Goal: Information Seeking & Learning: Get advice/opinions

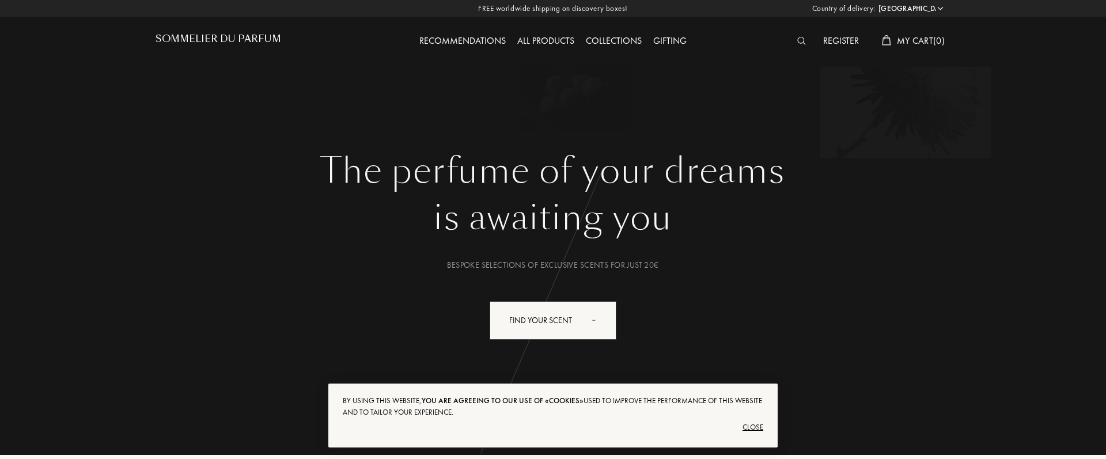
select select "ES"
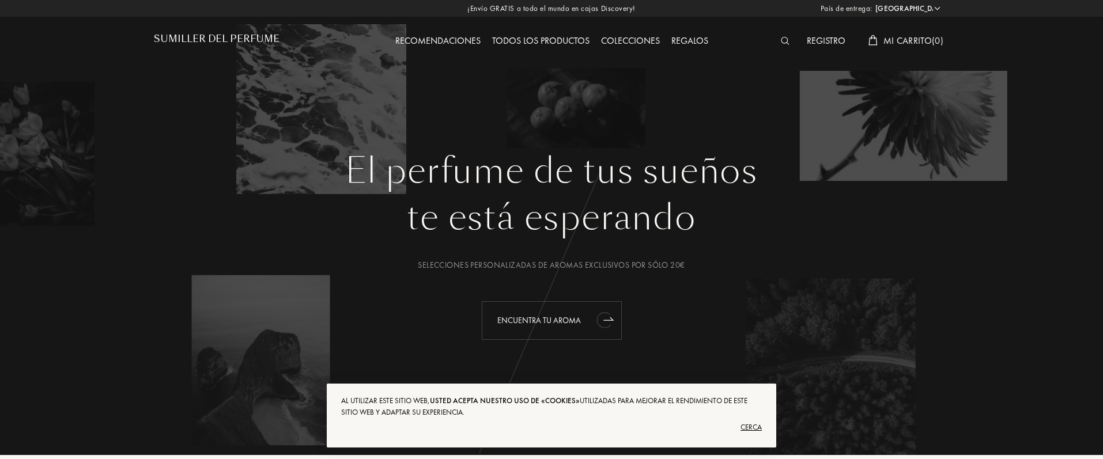
click at [549, 324] on font "Encuentra tu aroma" at bounding box center [539, 320] width 84 height 10
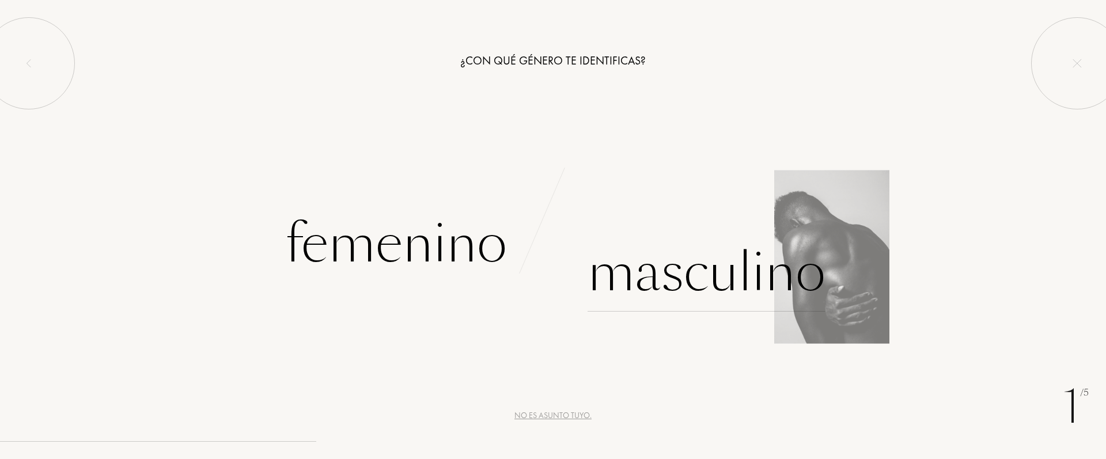
click at [731, 275] on font "Masculino" at bounding box center [707, 272] width 238 height 73
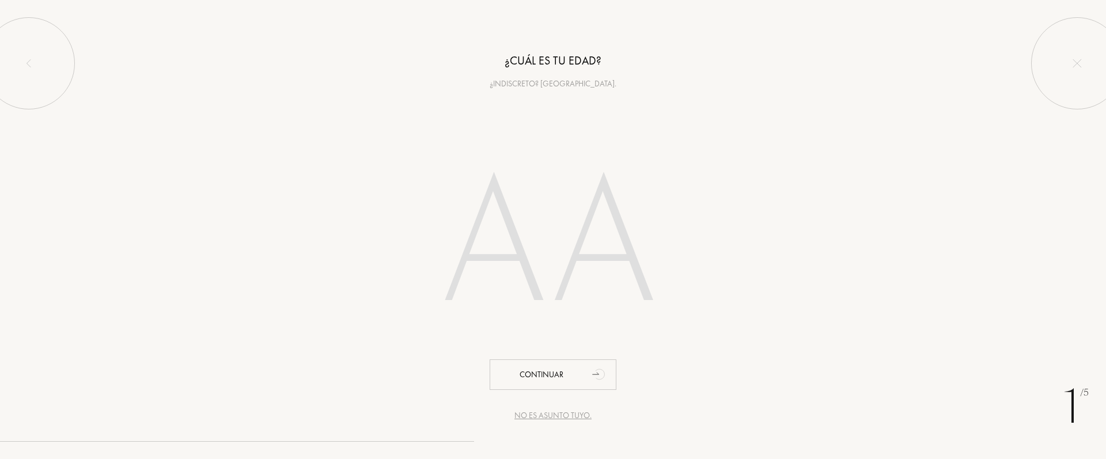
click at [507, 236] on input "number" at bounding box center [553, 246] width 328 height 233
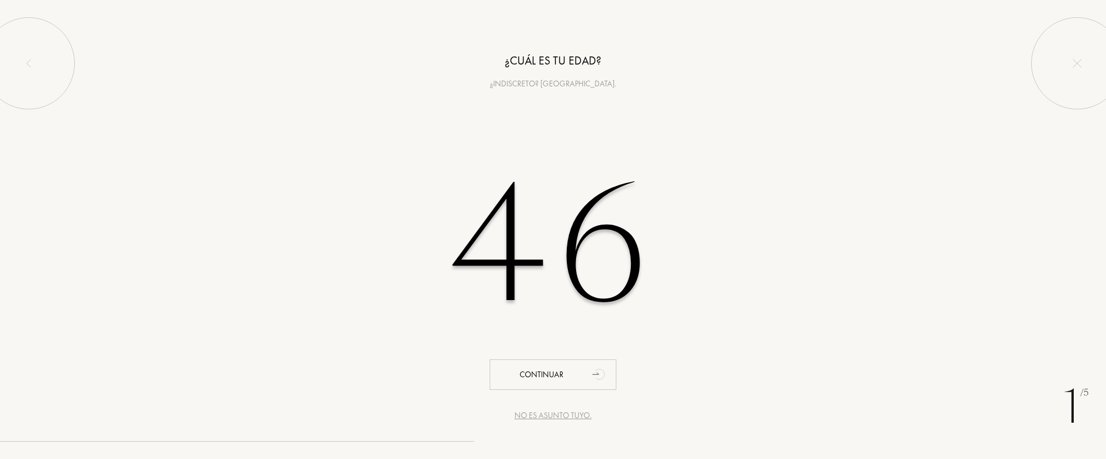
type input "46"
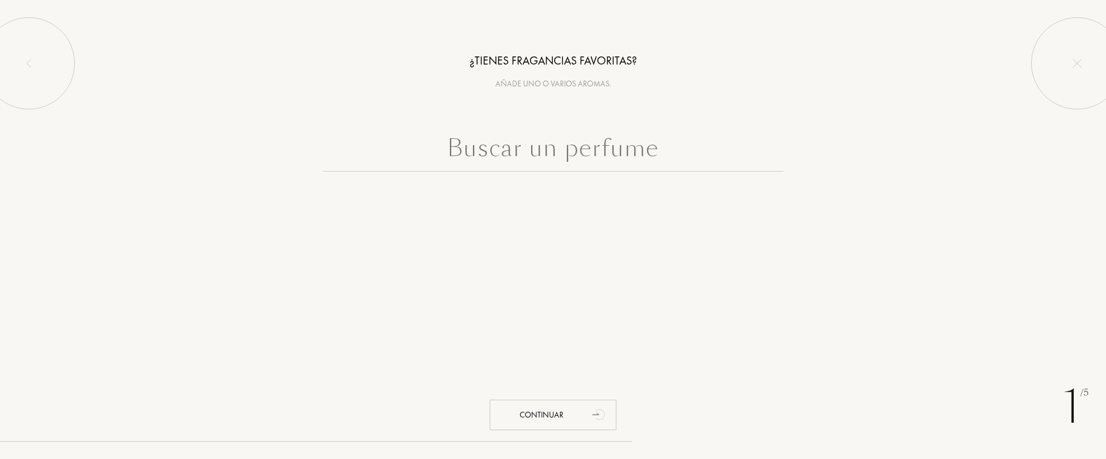
click at [594, 150] on input "text" at bounding box center [553, 150] width 461 height 41
click at [569, 418] on div "Continuar" at bounding box center [553, 415] width 127 height 31
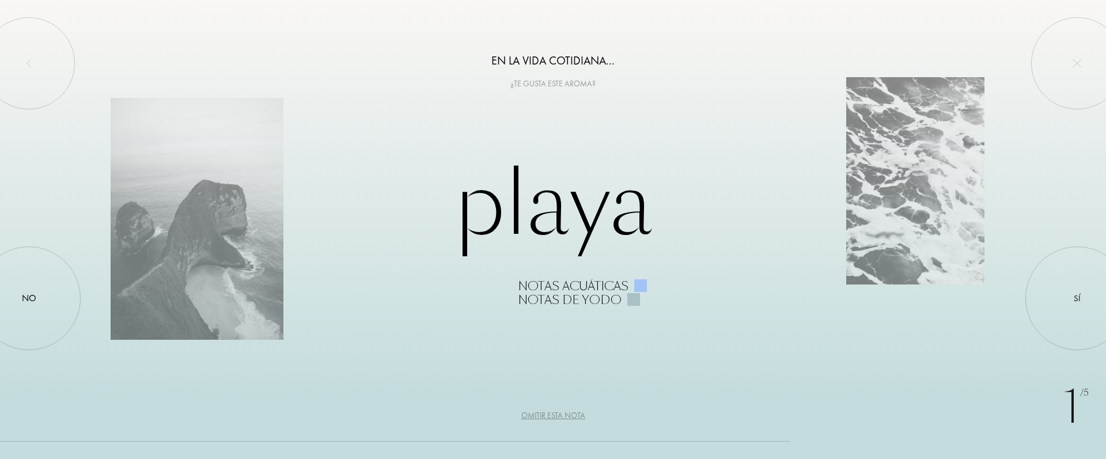
click at [563, 417] on font "Omitir esta nota" at bounding box center [553, 415] width 64 height 10
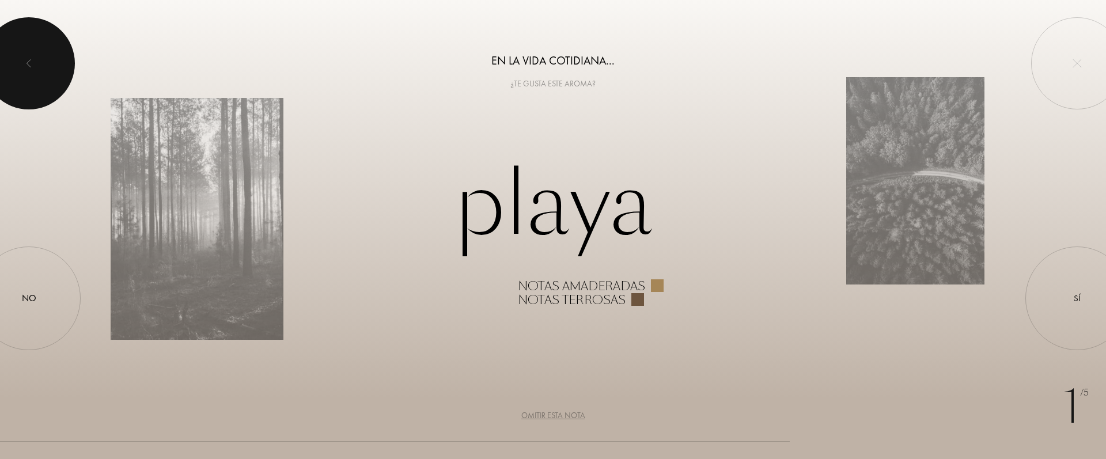
click at [50, 83] on div at bounding box center [29, 63] width 92 height 92
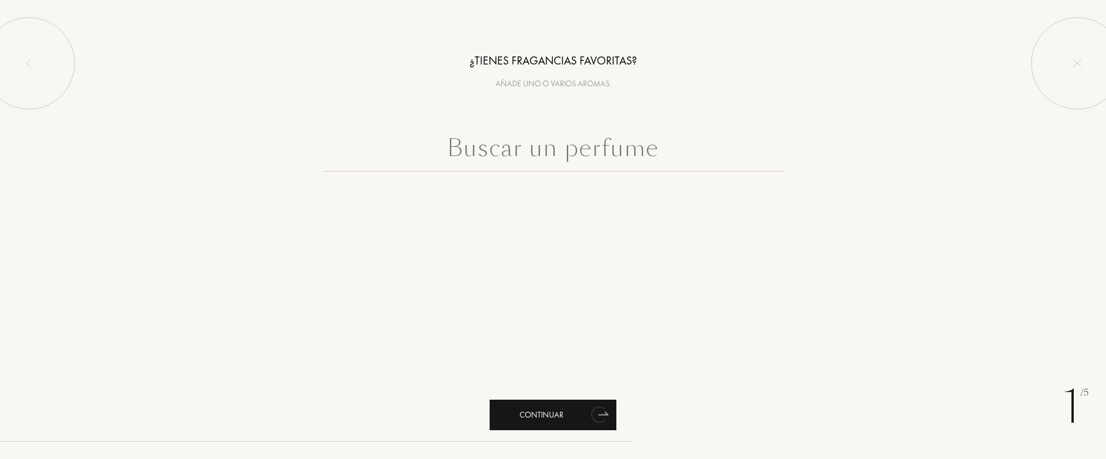
click at [597, 417] on icon "animación" at bounding box center [599, 415] width 14 height 16
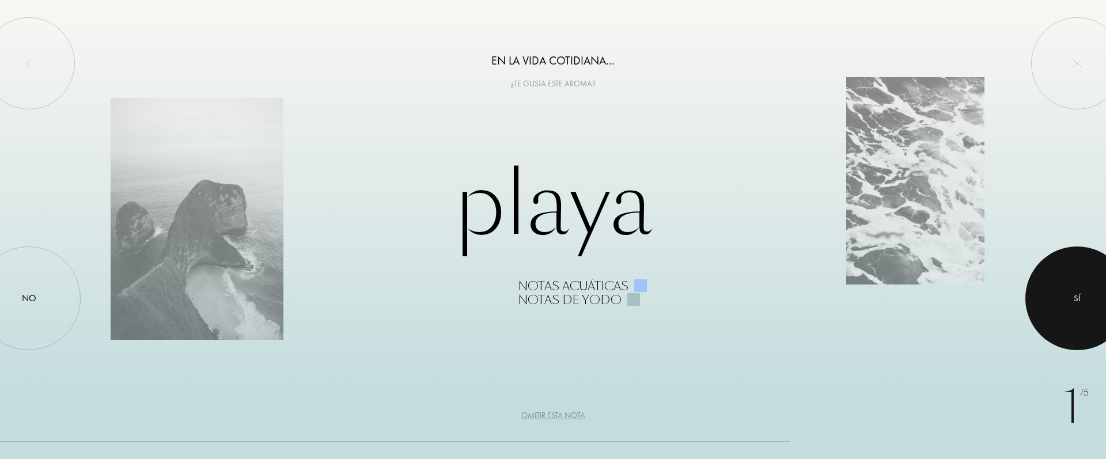
click at [1069, 302] on div at bounding box center [1077, 299] width 104 height 104
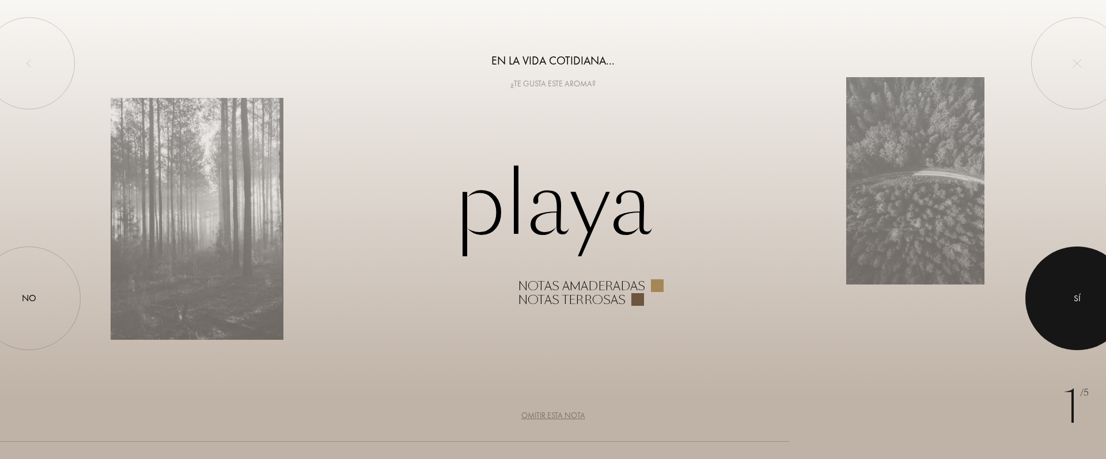
click at [1069, 302] on div at bounding box center [1077, 299] width 104 height 104
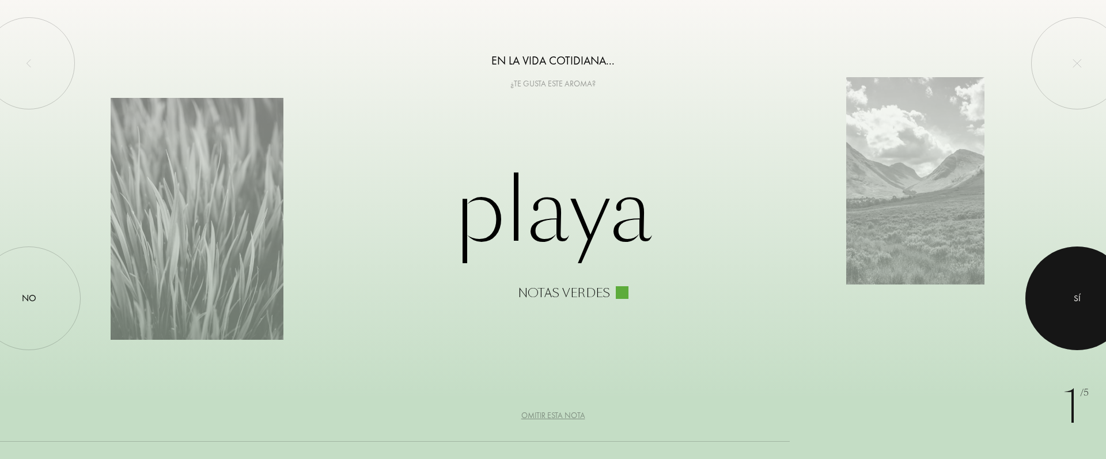
click at [1069, 302] on div at bounding box center [1077, 299] width 104 height 104
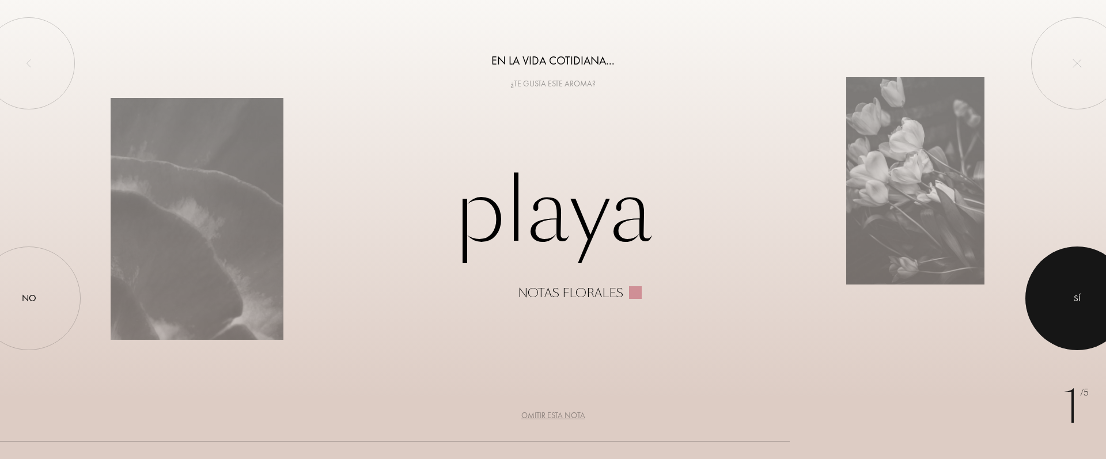
click at [1069, 302] on div at bounding box center [1077, 299] width 104 height 104
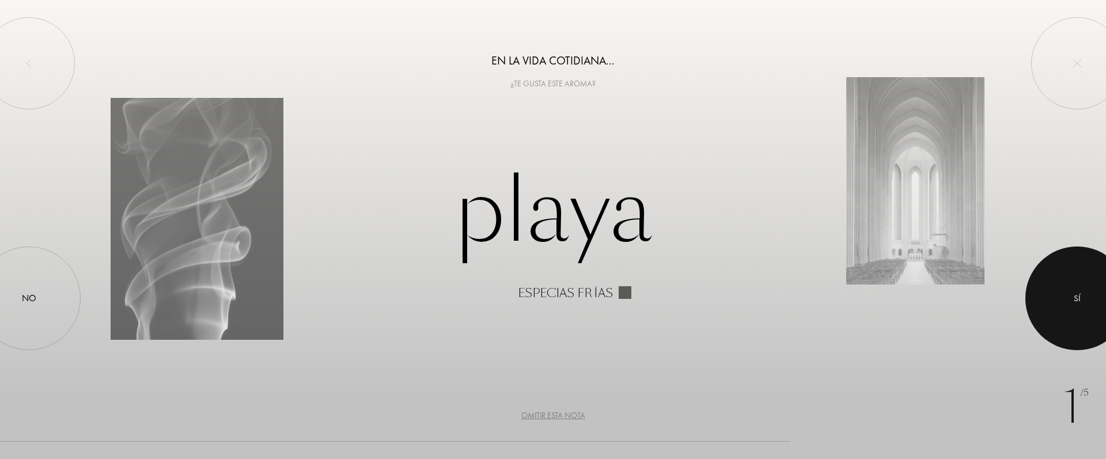
click at [1069, 302] on div at bounding box center [1077, 299] width 104 height 104
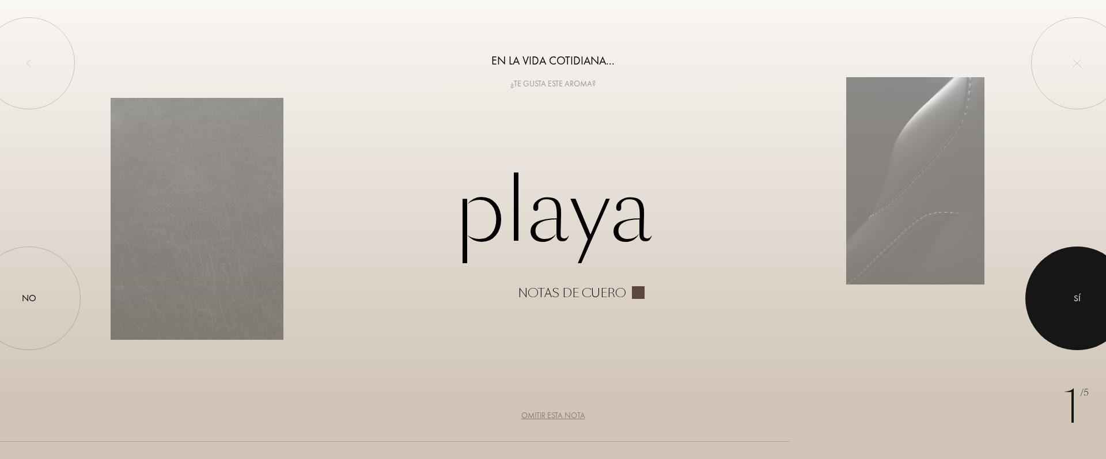
click at [1069, 302] on div at bounding box center [1077, 299] width 104 height 104
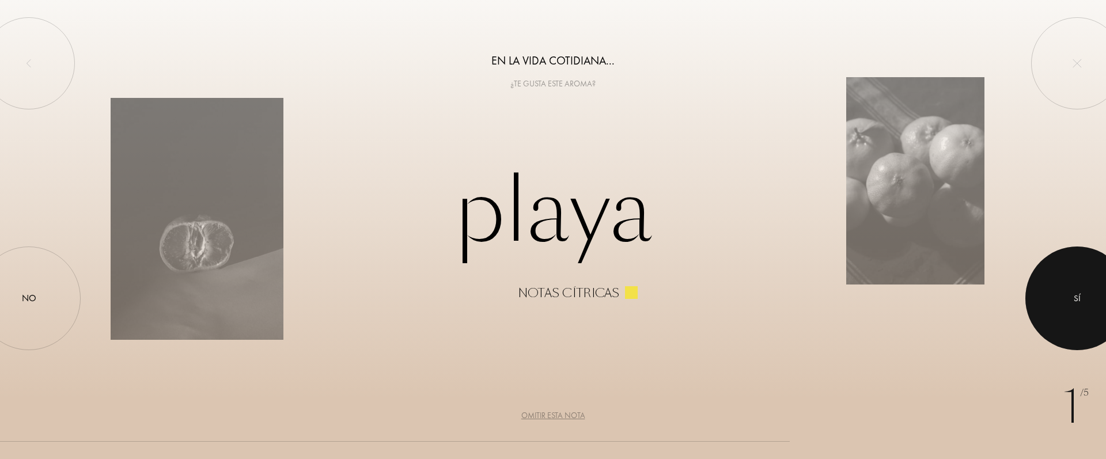
click at [1069, 302] on div at bounding box center [1077, 299] width 104 height 104
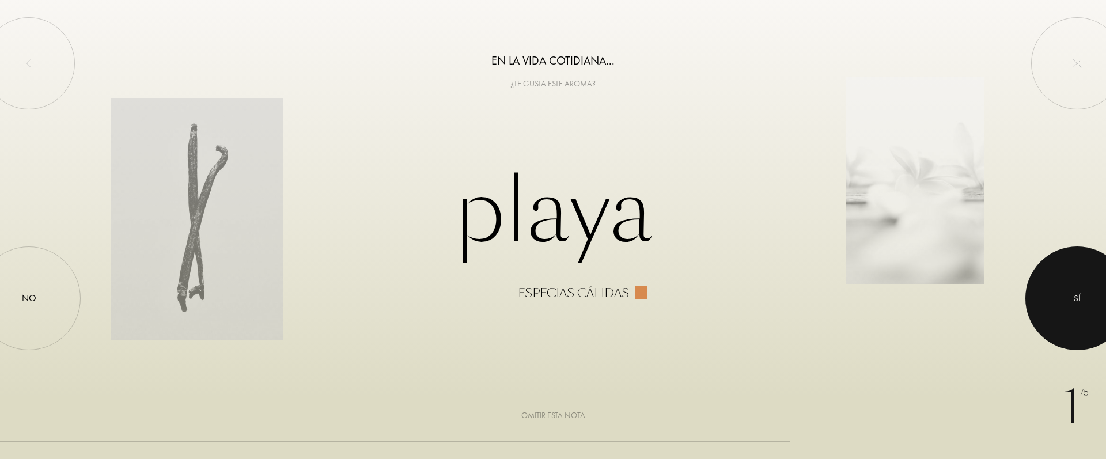
click at [1069, 302] on div at bounding box center [1077, 299] width 104 height 104
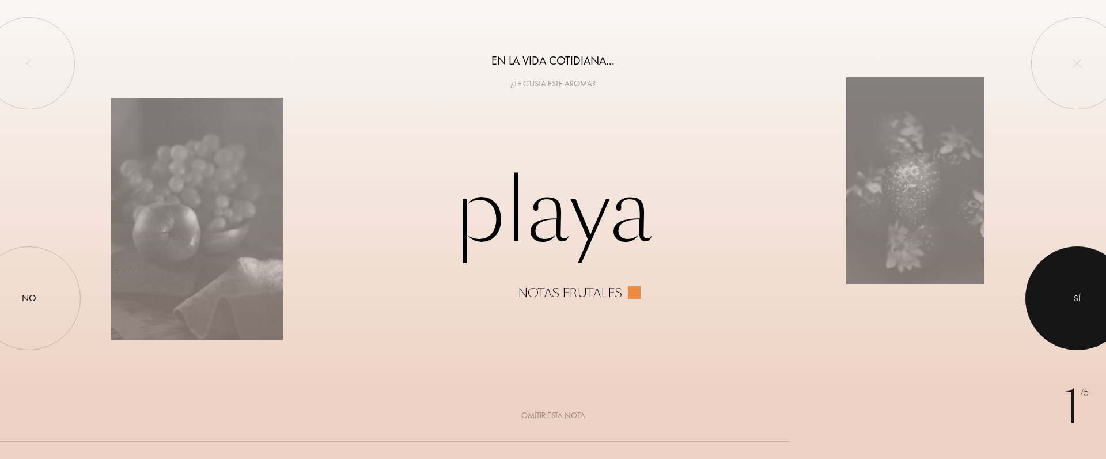
click at [1069, 302] on div at bounding box center [1077, 299] width 104 height 104
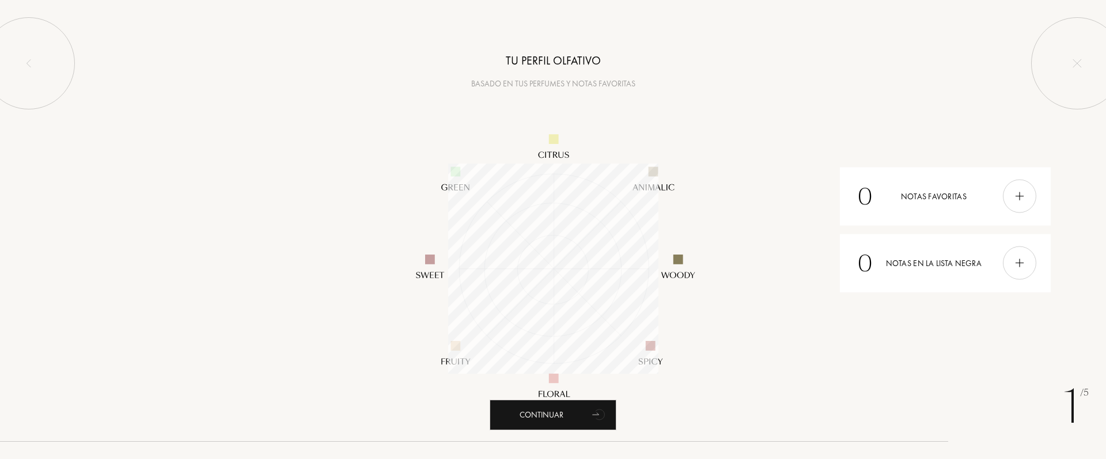
scroll to position [210, 210]
click at [576, 414] on div "Continuar" at bounding box center [553, 415] width 127 height 31
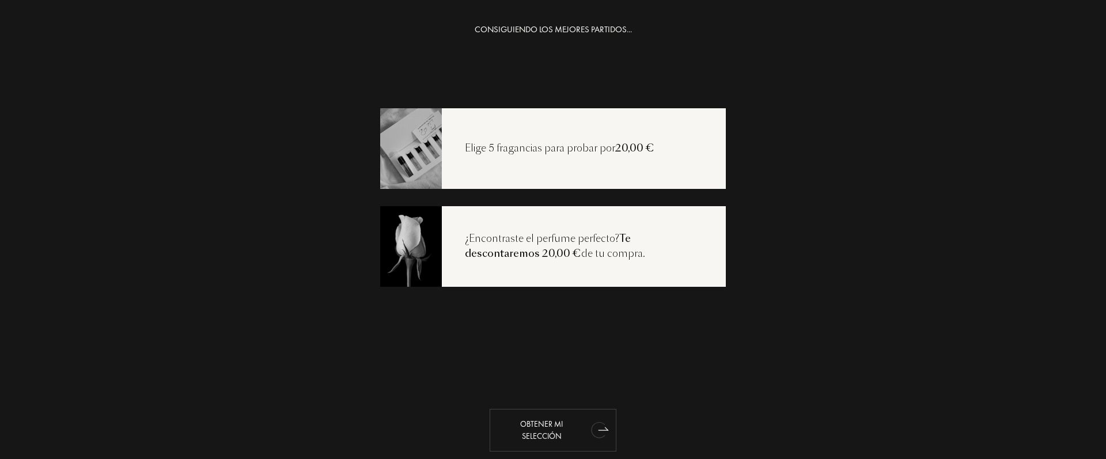
click at [556, 422] on font "Obtener mi selección" at bounding box center [541, 430] width 43 height 22
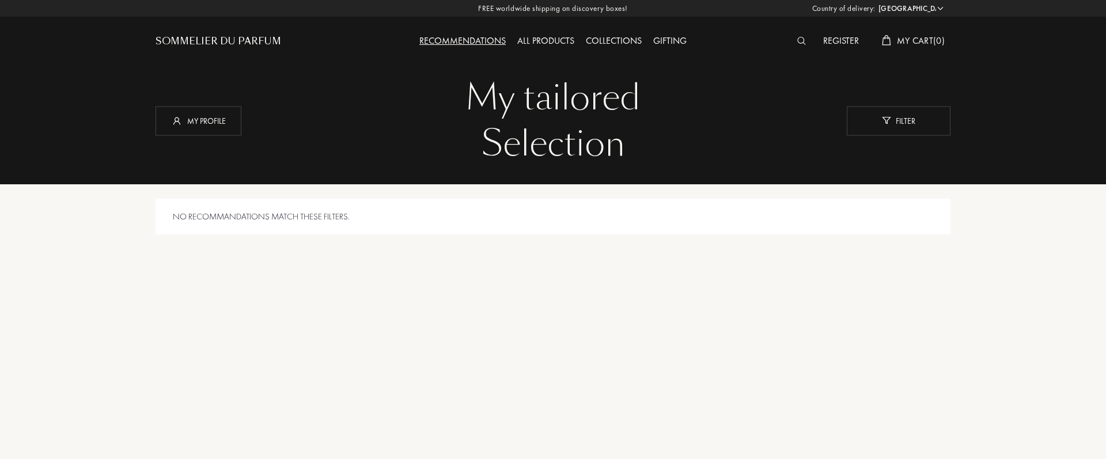
select select "ES"
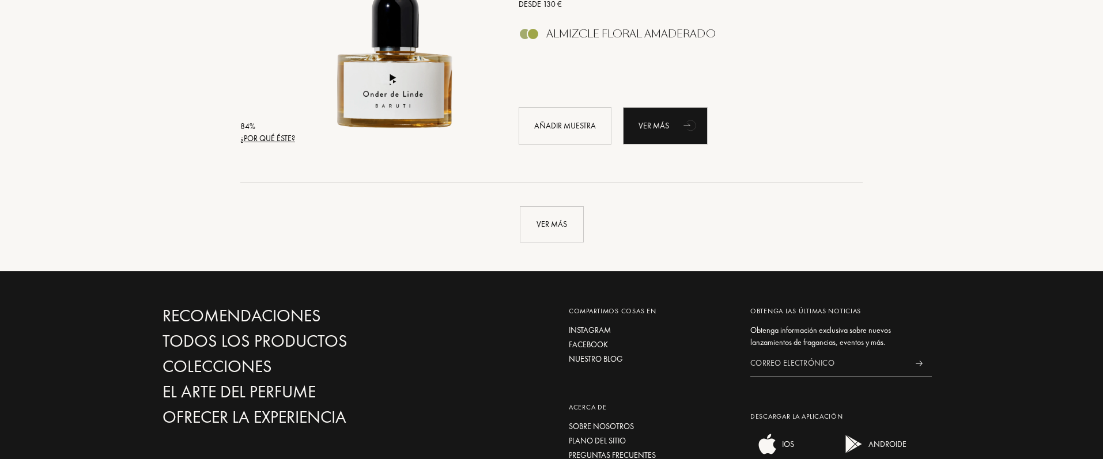
scroll to position [2682, 0]
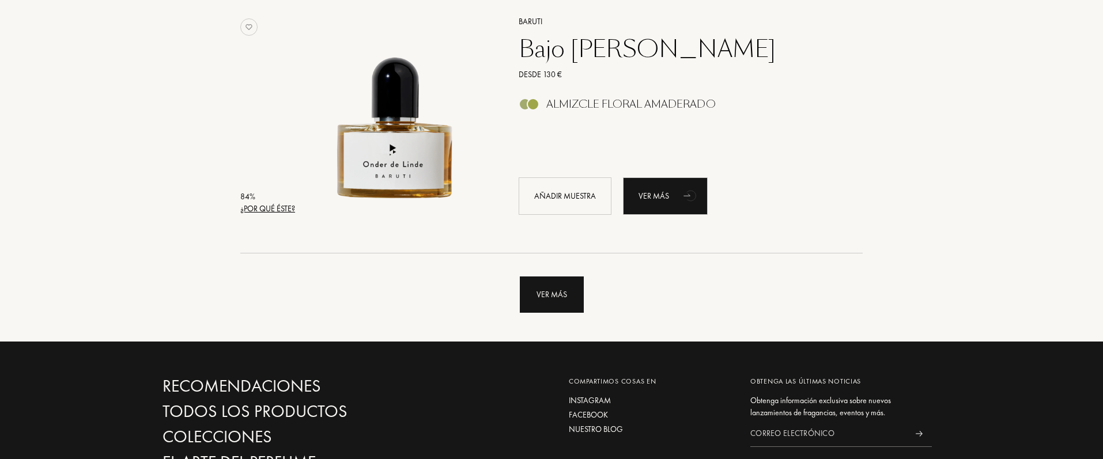
click at [533, 289] on div "Ver más" at bounding box center [552, 295] width 64 height 36
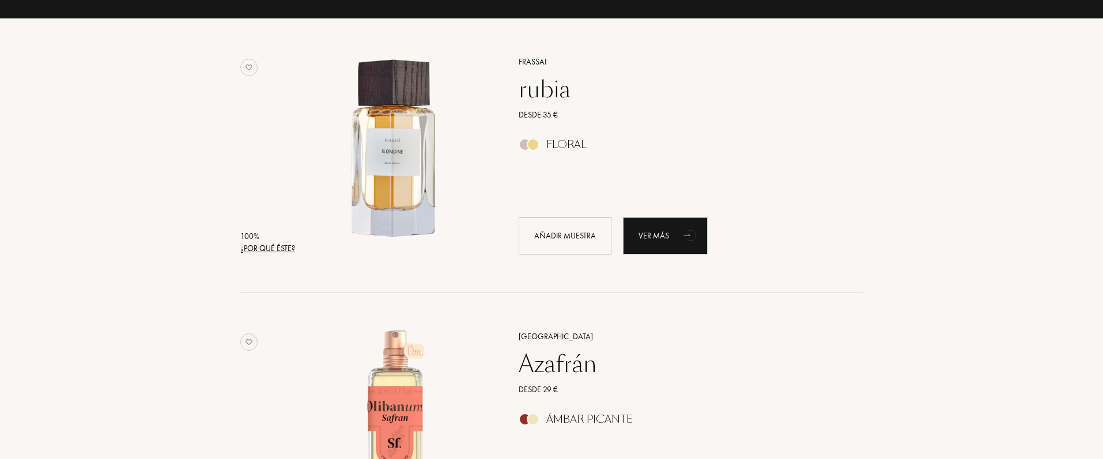
scroll to position [0, 0]
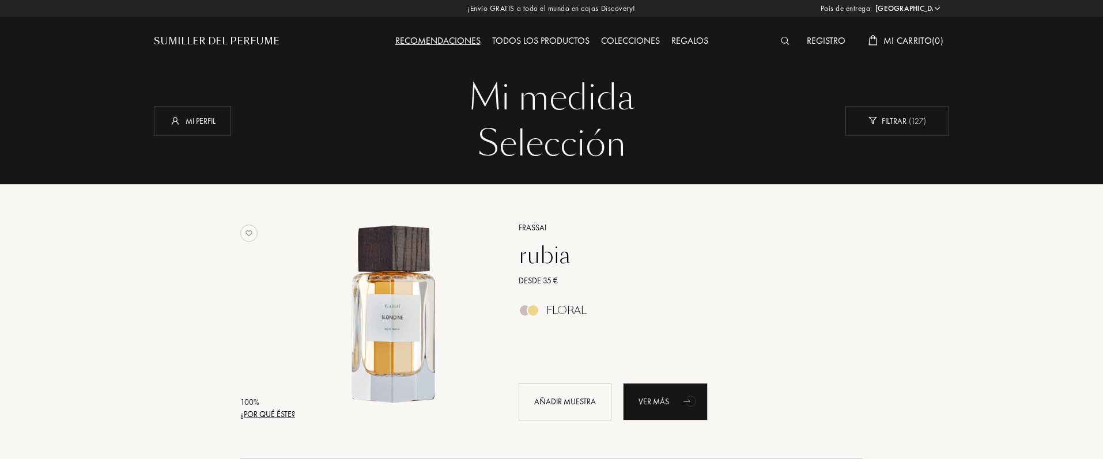
click at [514, 47] on div "Todos los productos" at bounding box center [540, 41] width 109 height 15
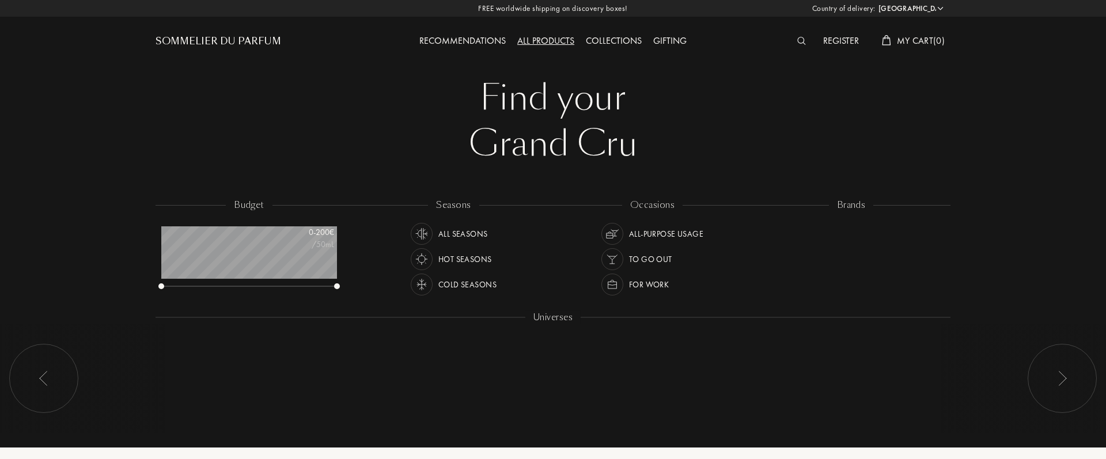
select select "ES"
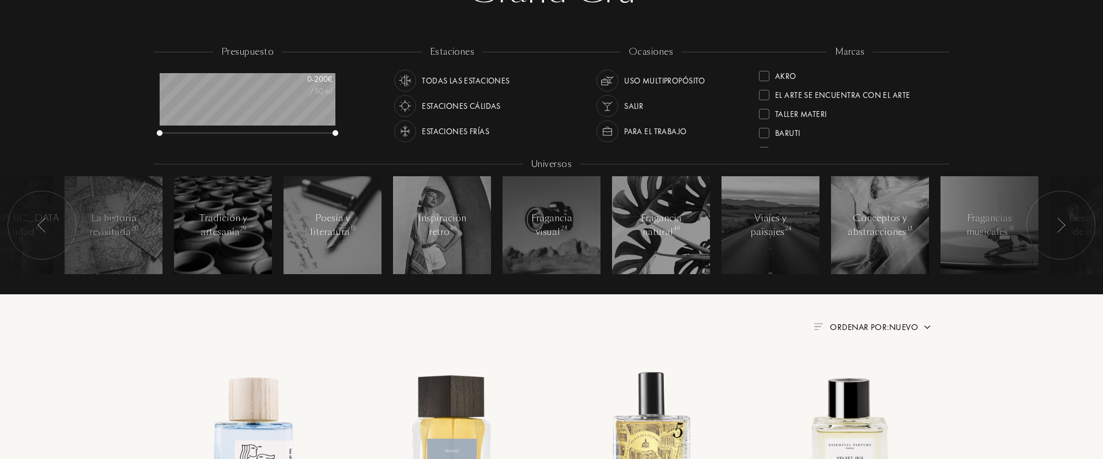
scroll to position [152, 0]
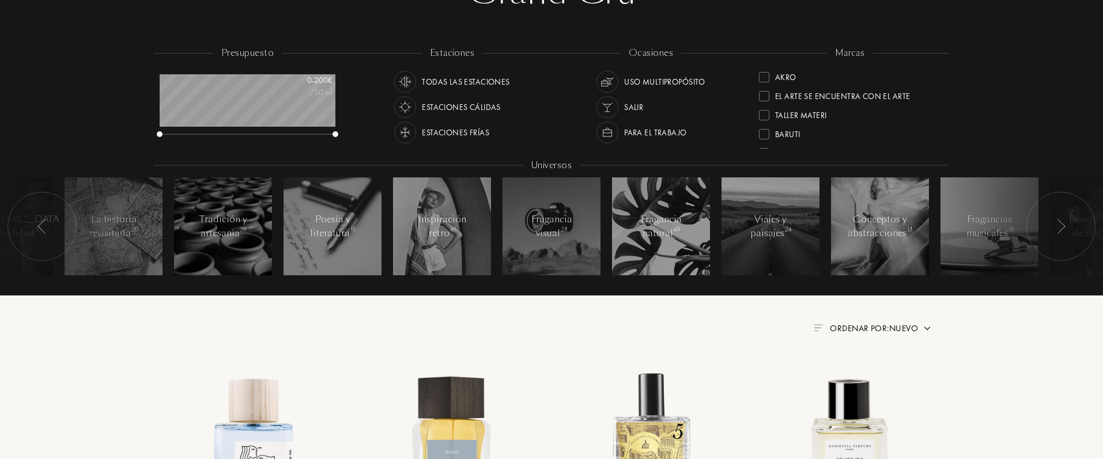
click at [404, 110] on img at bounding box center [405, 107] width 16 height 16
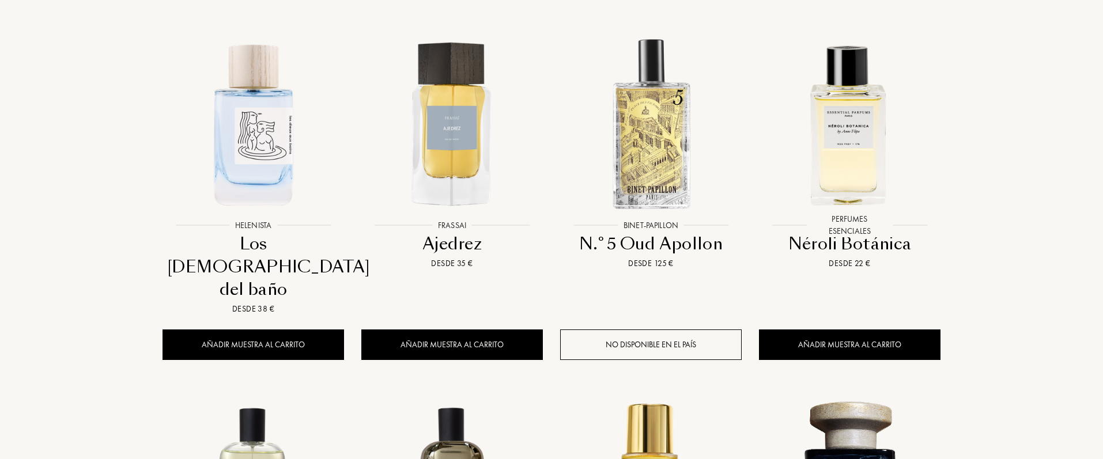
scroll to position [424, 0]
